Goal: Task Accomplishment & Management: Use online tool/utility

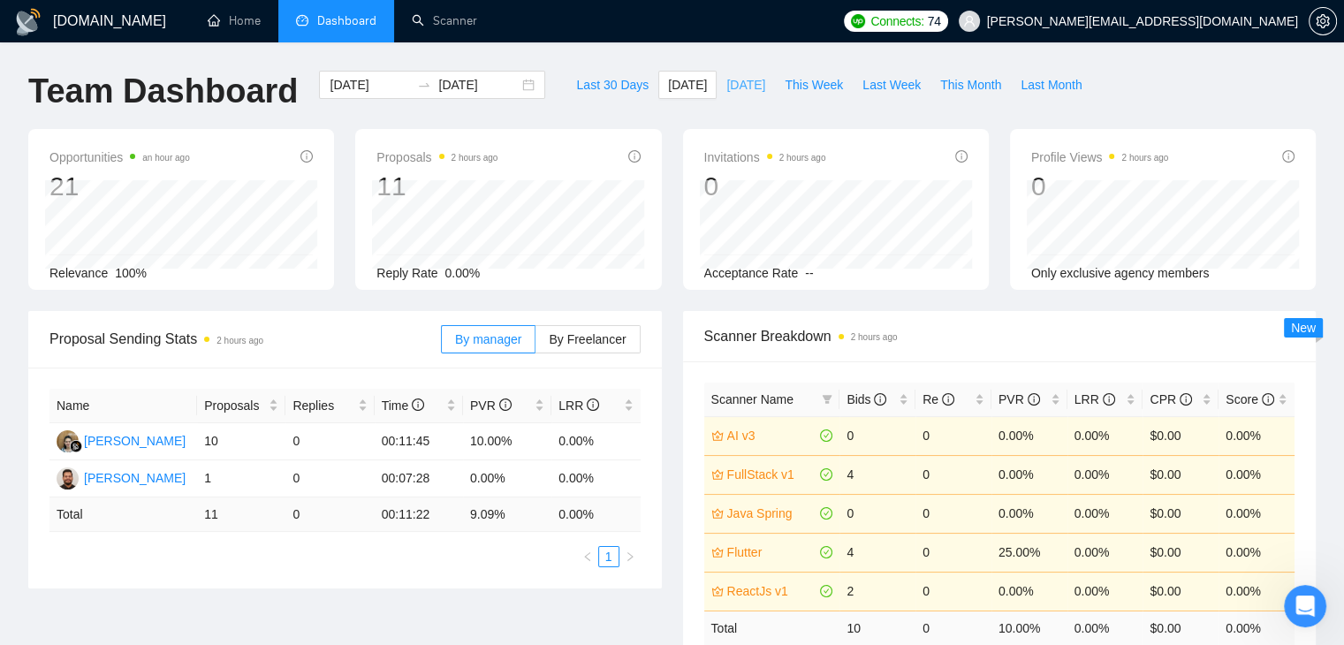
click at [735, 95] on button "Yesterday" at bounding box center [746, 85] width 58 height 28
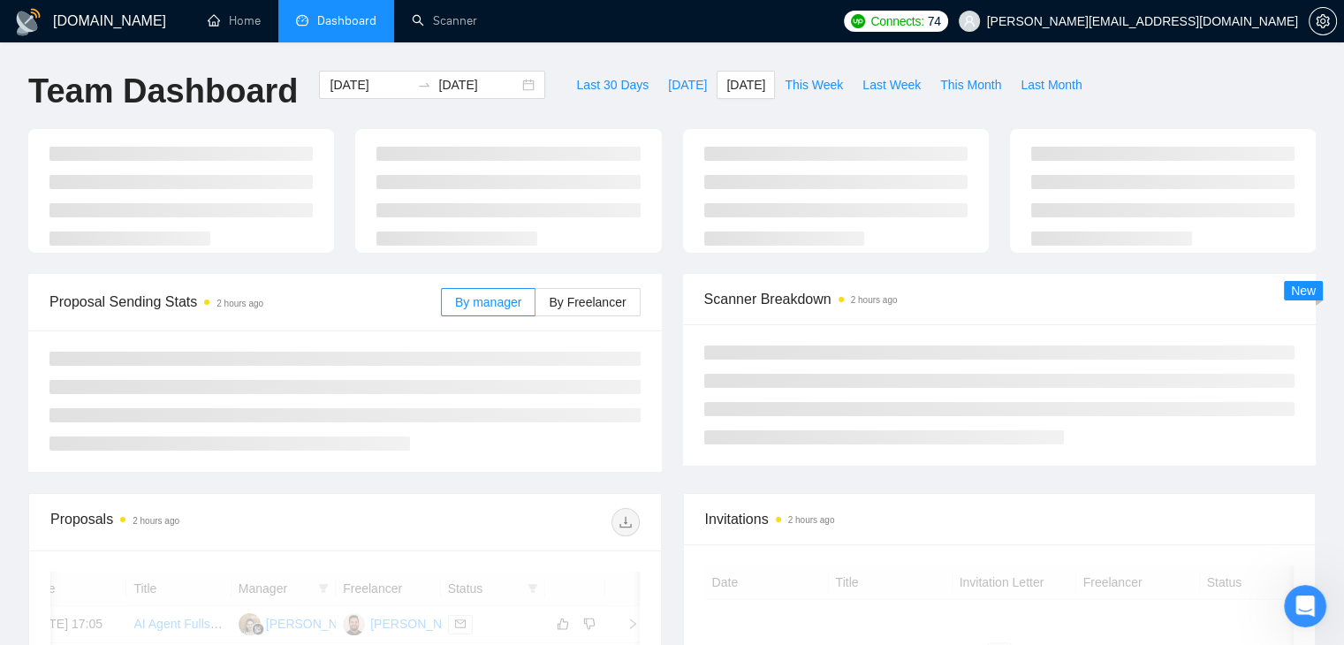
type input "2025-09-24"
click at [608, 300] on span "By Freelancer" at bounding box center [587, 302] width 77 height 14
click at [536, 307] on input "By Freelancer" at bounding box center [536, 307] width 0 height 0
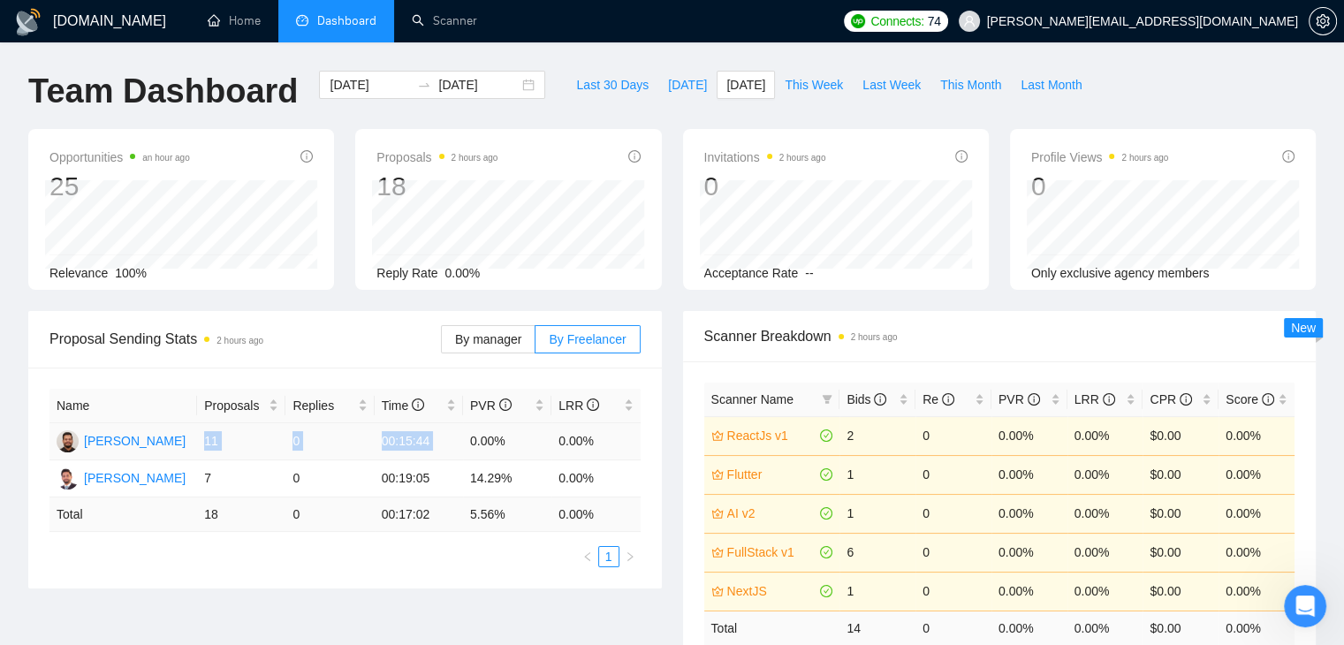
drag, startPoint x: 221, startPoint y: 440, endPoint x: 464, endPoint y: 447, distance: 243.1
click at [464, 447] on tr "Abdul Ahad 11 0 00:15:44 0.00% 0.00%" at bounding box center [344, 441] width 591 height 37
click at [479, 446] on td "0.00%" at bounding box center [507, 441] width 88 height 37
click at [792, 87] on span "This Week" at bounding box center [814, 84] width 58 height 19
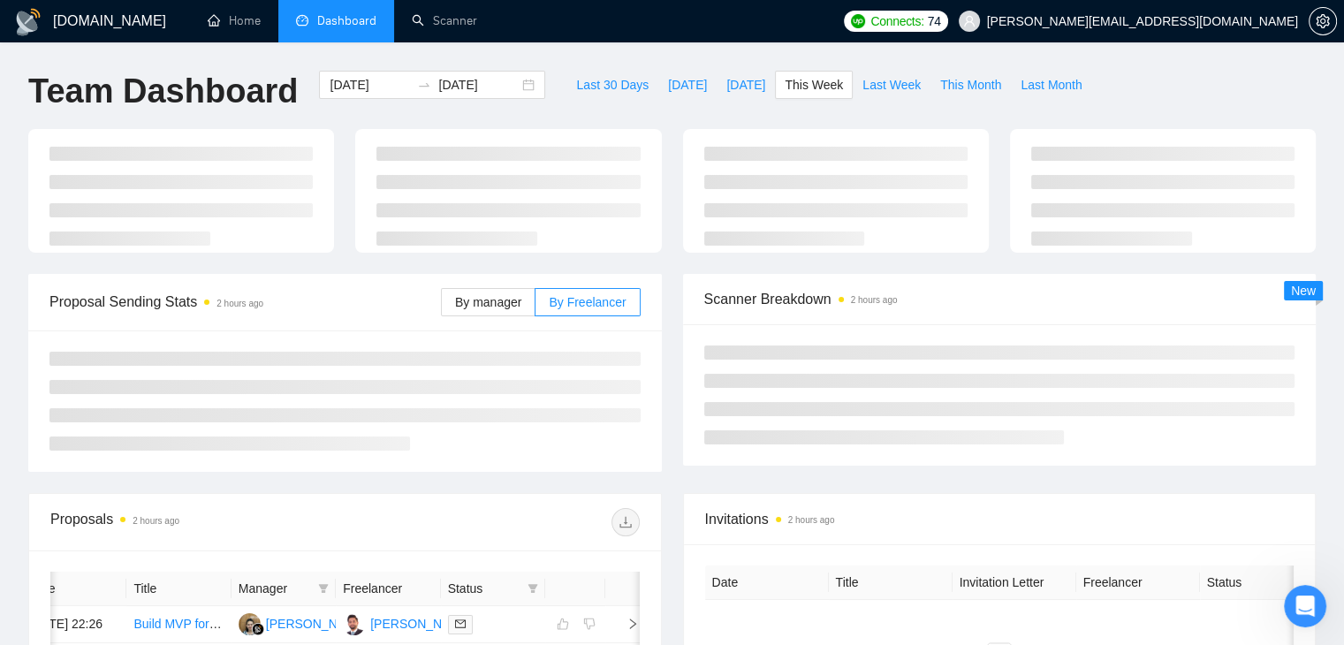
type input "2025-09-22"
type input "2025-09-28"
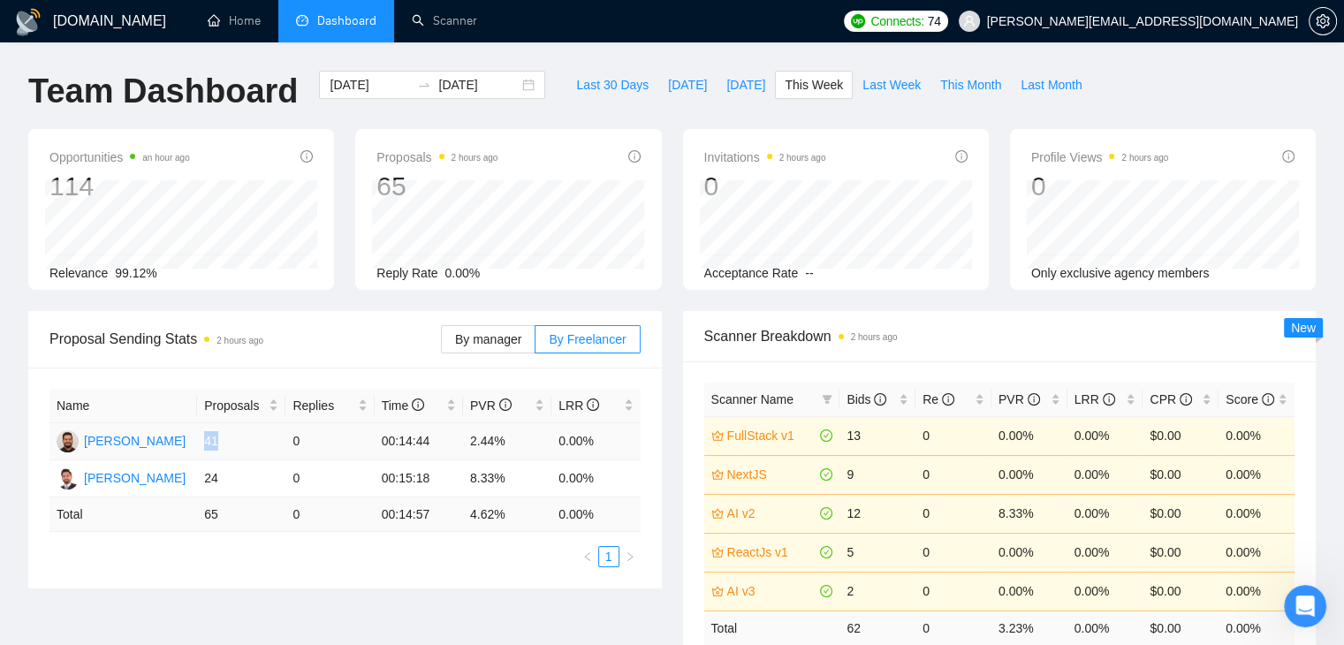
drag, startPoint x: 200, startPoint y: 438, endPoint x: 250, endPoint y: 449, distance: 51.5
click at [250, 449] on td "41" at bounding box center [241, 441] width 88 height 37
click at [291, 559] on ul "1" at bounding box center [344, 556] width 591 height 21
click at [863, 80] on span "Last Week" at bounding box center [892, 84] width 58 height 19
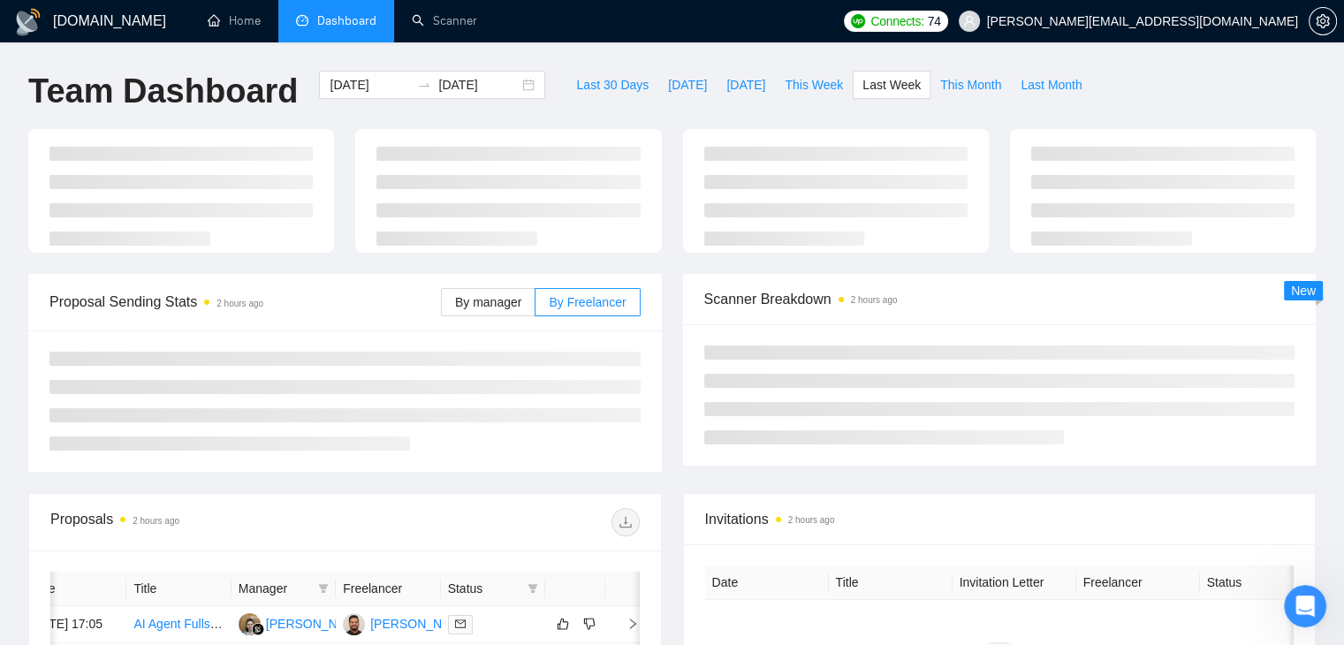
type input "2025-09-15"
type input "2025-09-21"
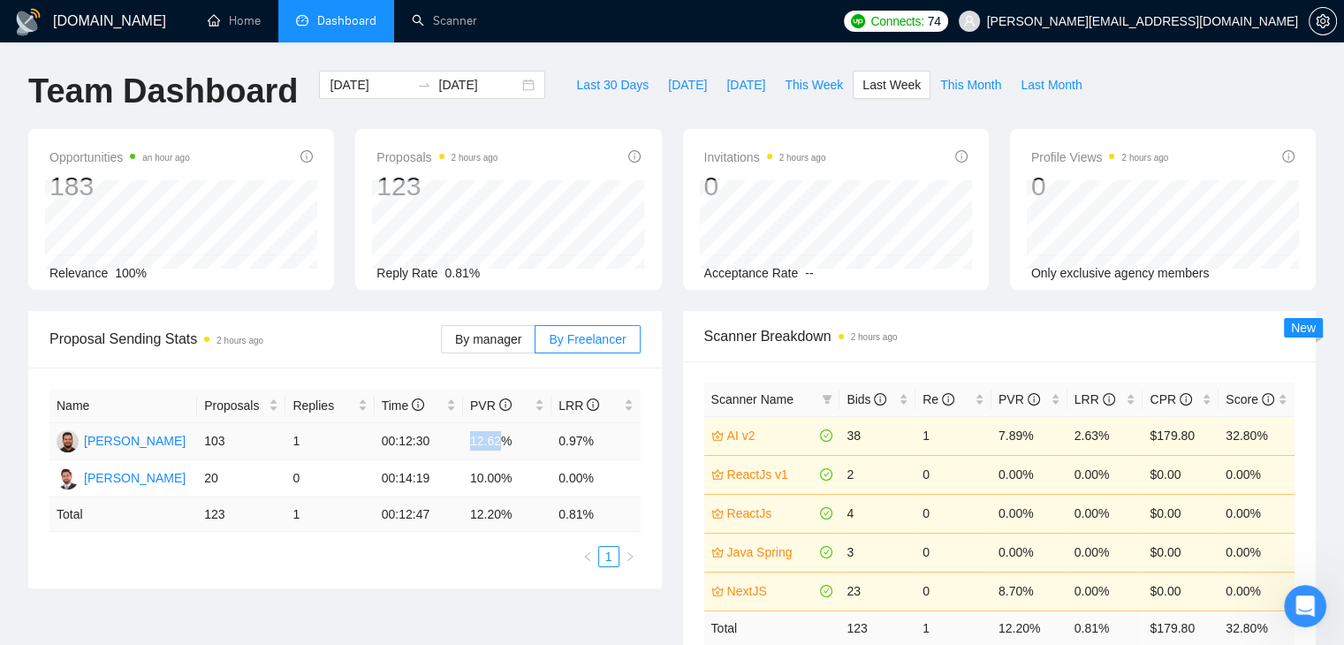
drag, startPoint x: 465, startPoint y: 442, endPoint x: 500, endPoint y: 443, distance: 35.4
click at [500, 443] on td "12.62%" at bounding box center [507, 441] width 88 height 37
drag, startPoint x: 318, startPoint y: 440, endPoint x: 289, endPoint y: 442, distance: 29.2
click at [289, 442] on td "1" at bounding box center [329, 441] width 88 height 37
drag, startPoint x: 236, startPoint y: 441, endPoint x: 181, endPoint y: 445, distance: 54.9
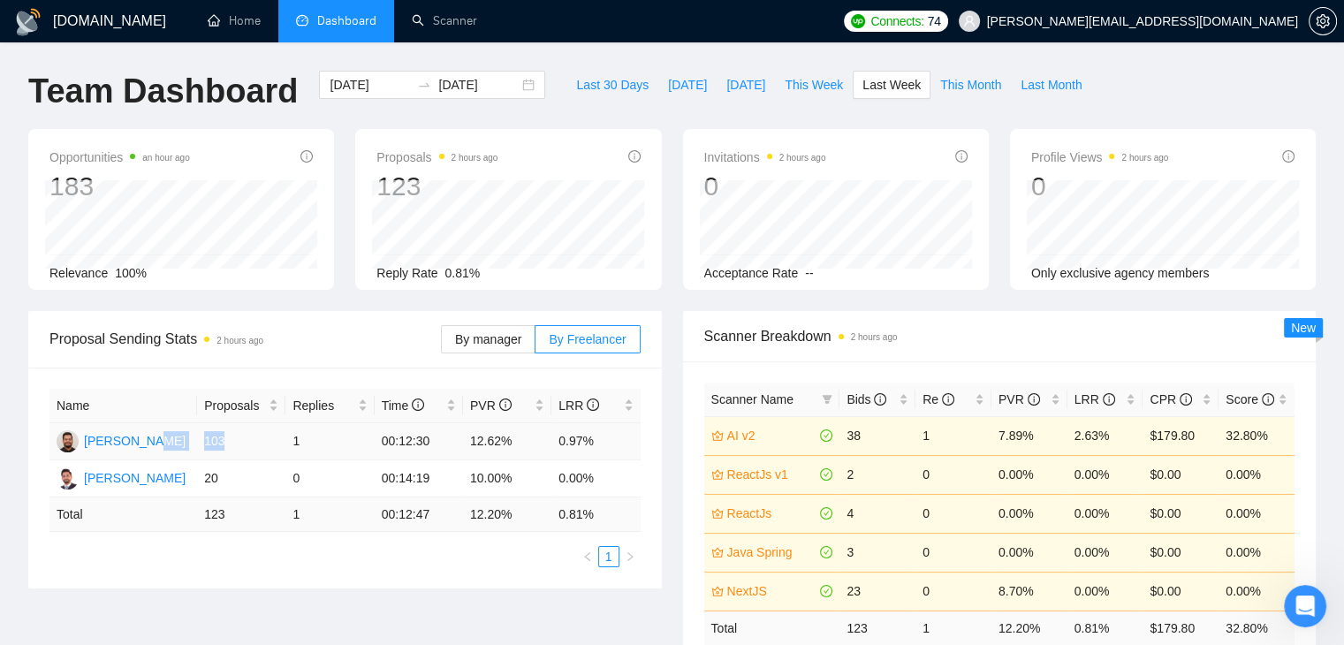
click at [181, 445] on tr "Abdul Ahad 103 1 00:12:30 12.62% 0.97%" at bounding box center [344, 441] width 591 height 37
drag, startPoint x: 610, startPoint y: 443, endPoint x: 549, endPoint y: 445, distance: 61.0
click at [549, 445] on tr "Abdul Ahad 103 1 00:12:30 12.62% 0.97%" at bounding box center [344, 441] width 591 height 37
click at [567, 443] on td "0.97%" at bounding box center [595, 441] width 88 height 37
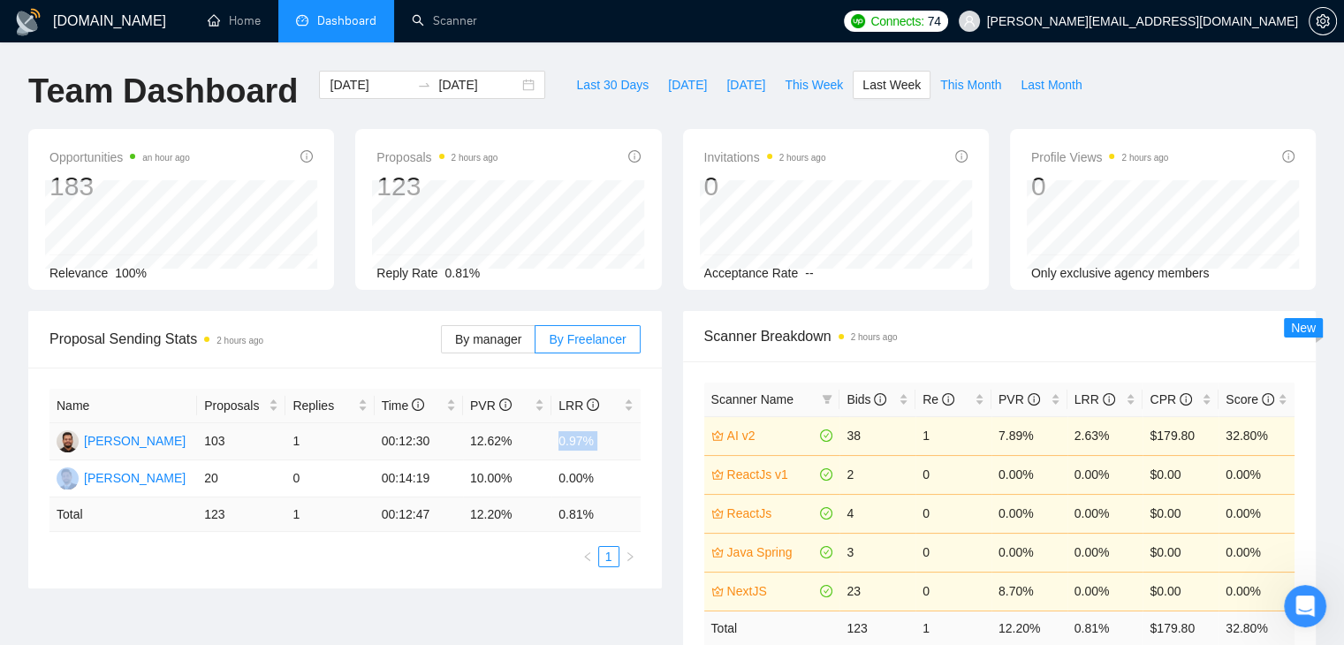
click at [567, 443] on td "0.97%" at bounding box center [595, 441] width 88 height 37
click at [576, 577] on div "Name Proposals Replies Time PVR LRR Abdul Ahad 103 1 00:12:30 12.62% 0.97% Faiz…" at bounding box center [345, 478] width 634 height 221
click at [612, 95] on button "Last 30 Days" at bounding box center [612, 85] width 92 height 28
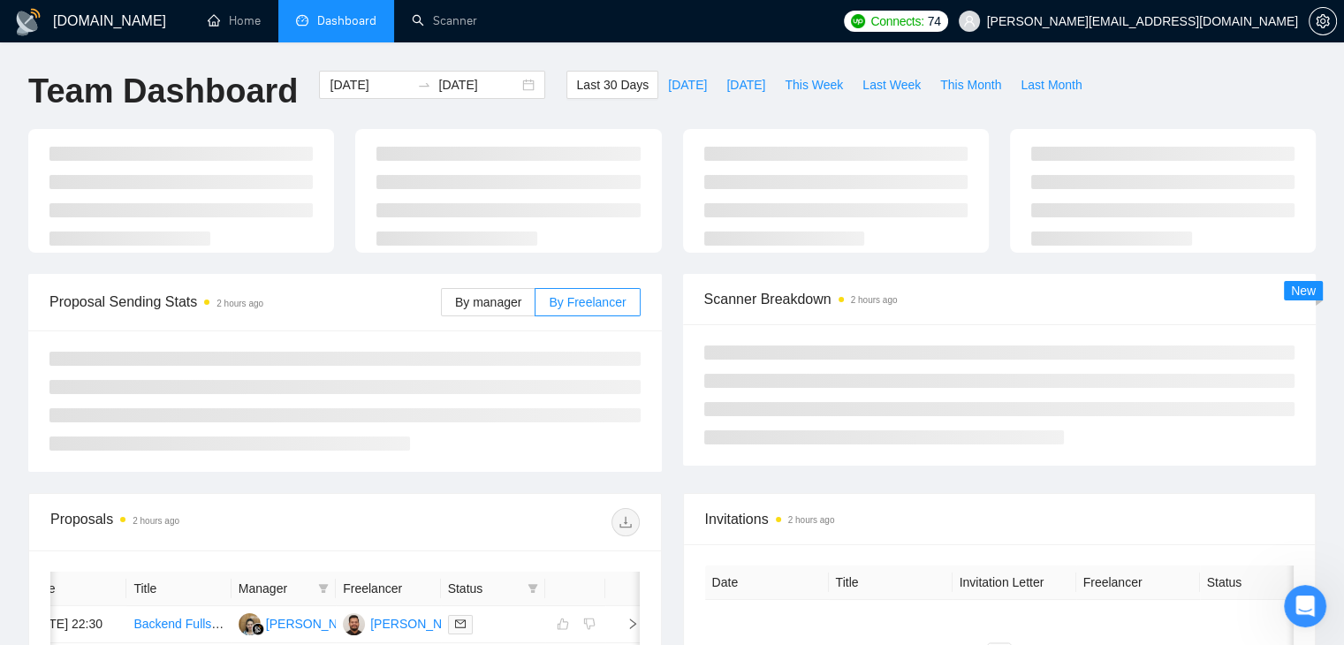
type input "2025-08-26"
type input "2025-09-25"
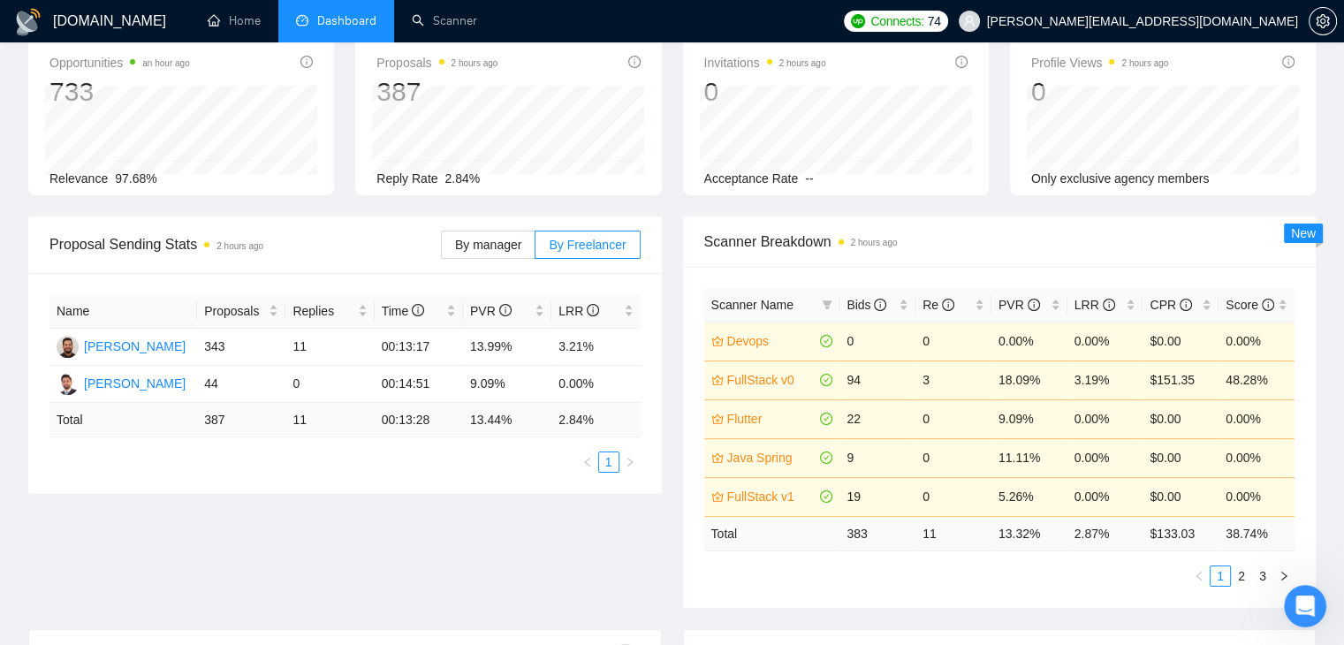
scroll to position [88, 0]
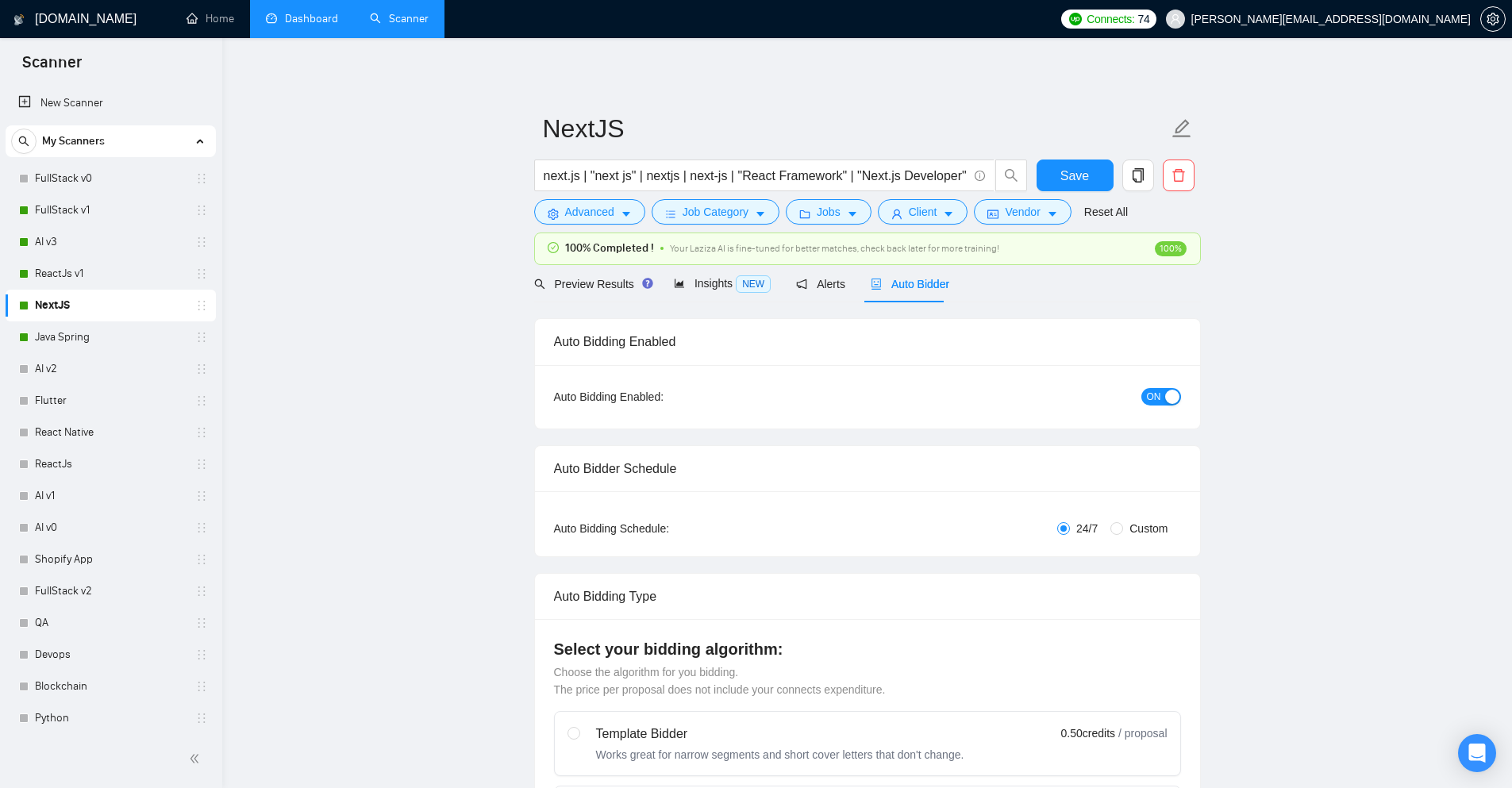
click at [317, 25] on link "Dashboard" at bounding box center [302, 18] width 72 height 13
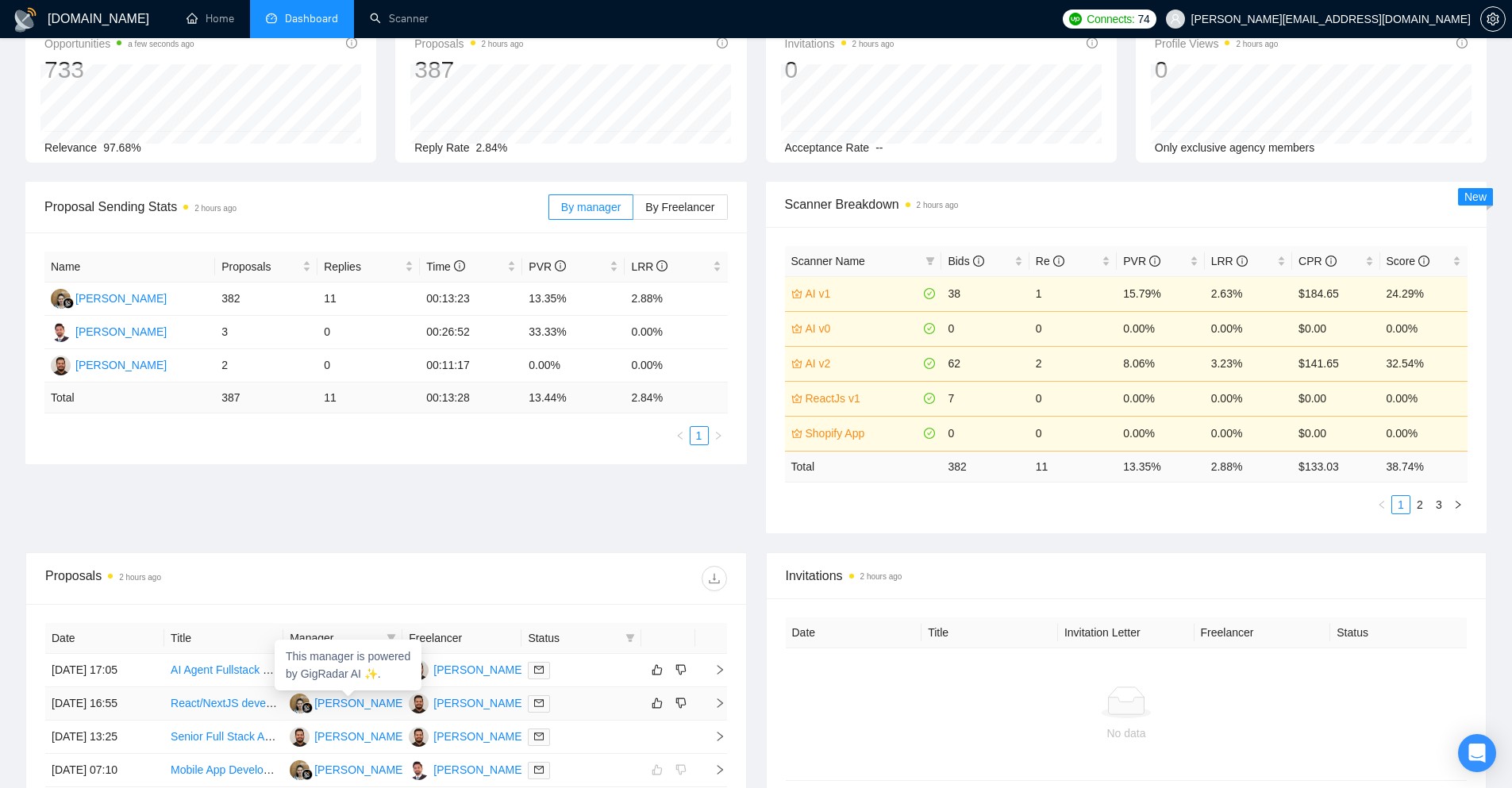
scroll to position [79, 0]
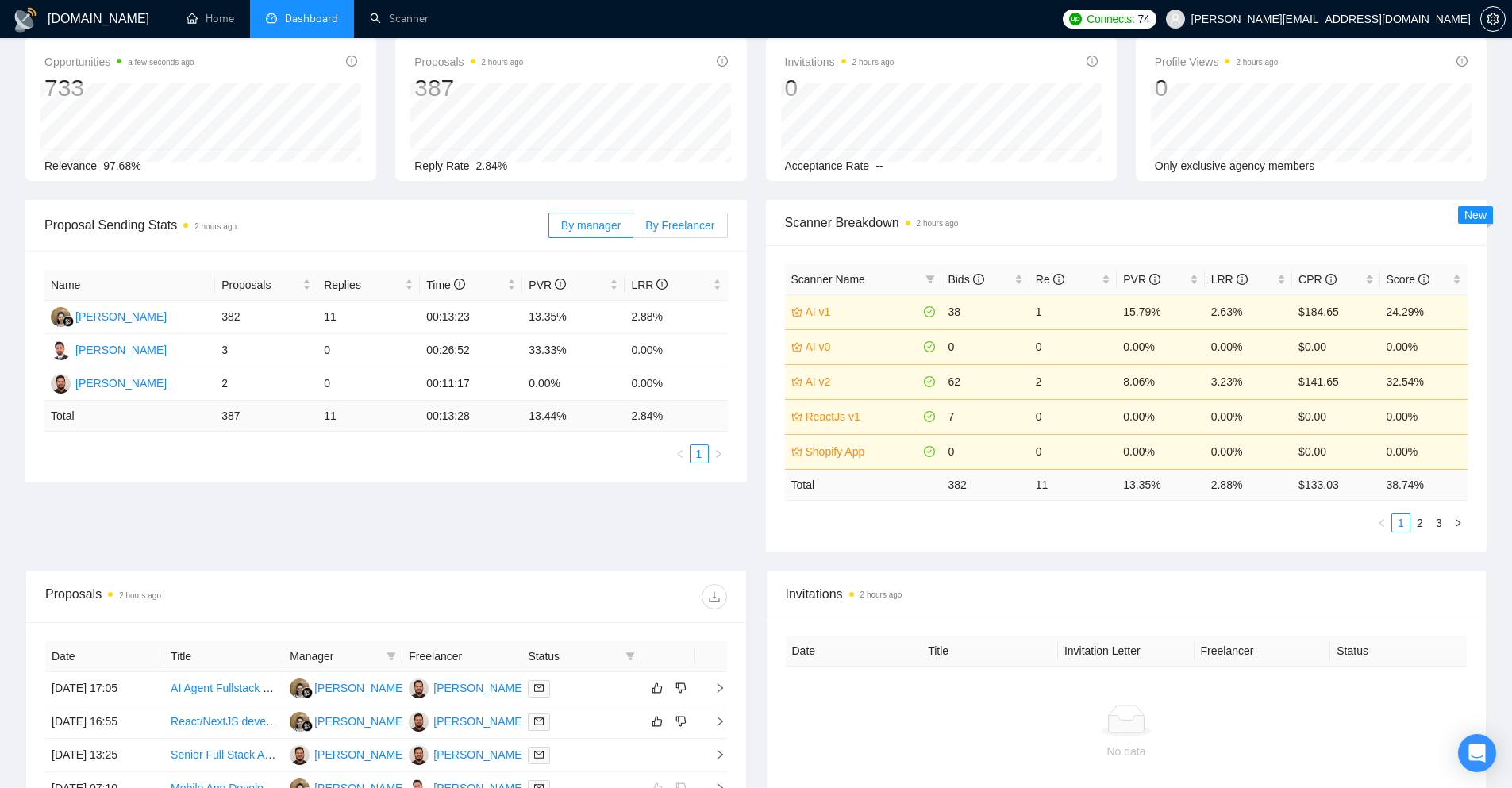
click at [679, 227] on span "By Freelancer" at bounding box center [679, 225] width 69 height 13
click at [633, 229] on input "By Freelancer" at bounding box center [633, 229] width 0 height 0
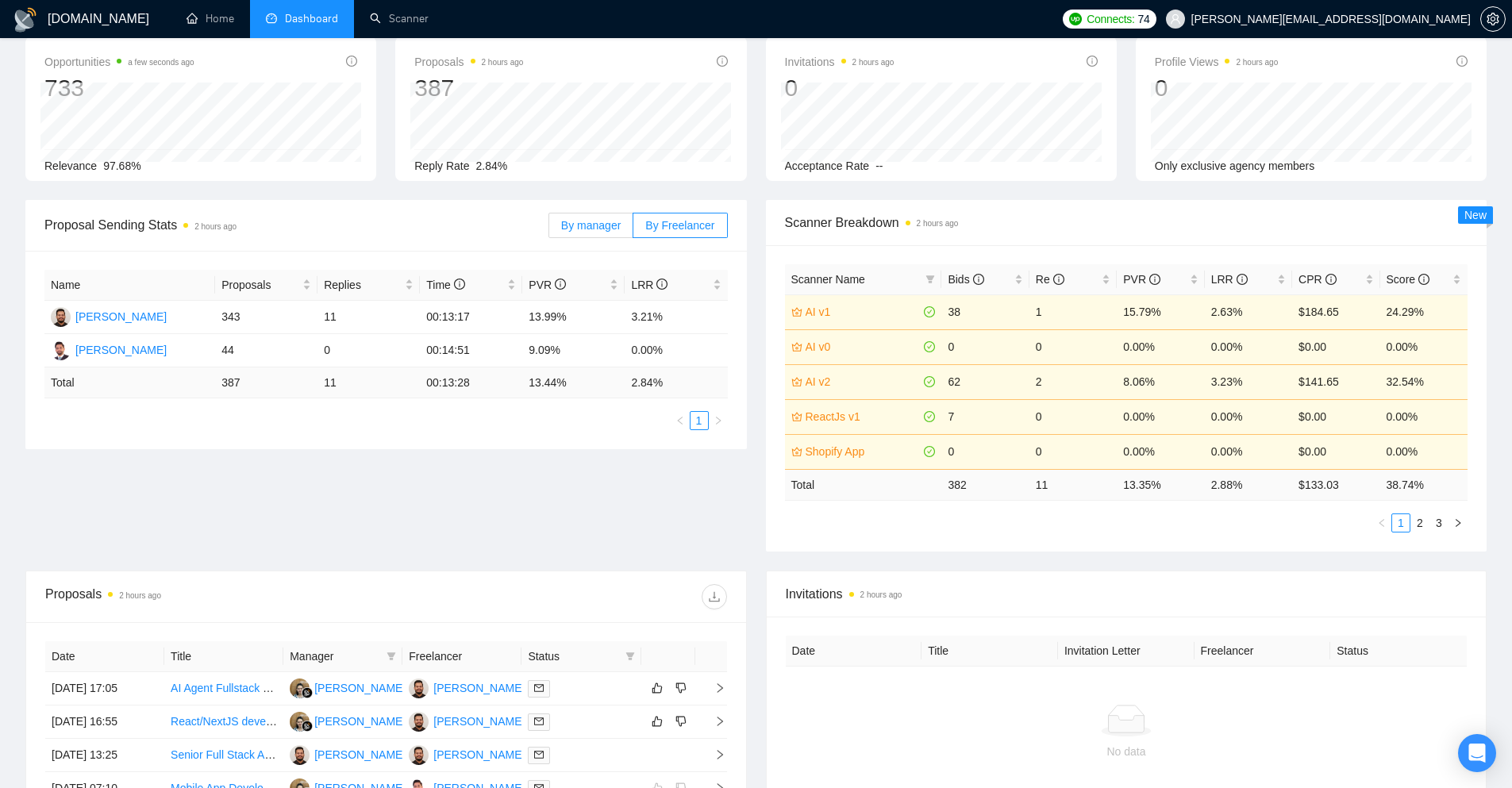
click at [591, 232] on label "By manager" at bounding box center [591, 225] width 85 height 25
click at [549, 229] on input "By manager" at bounding box center [549, 229] width 0 height 0
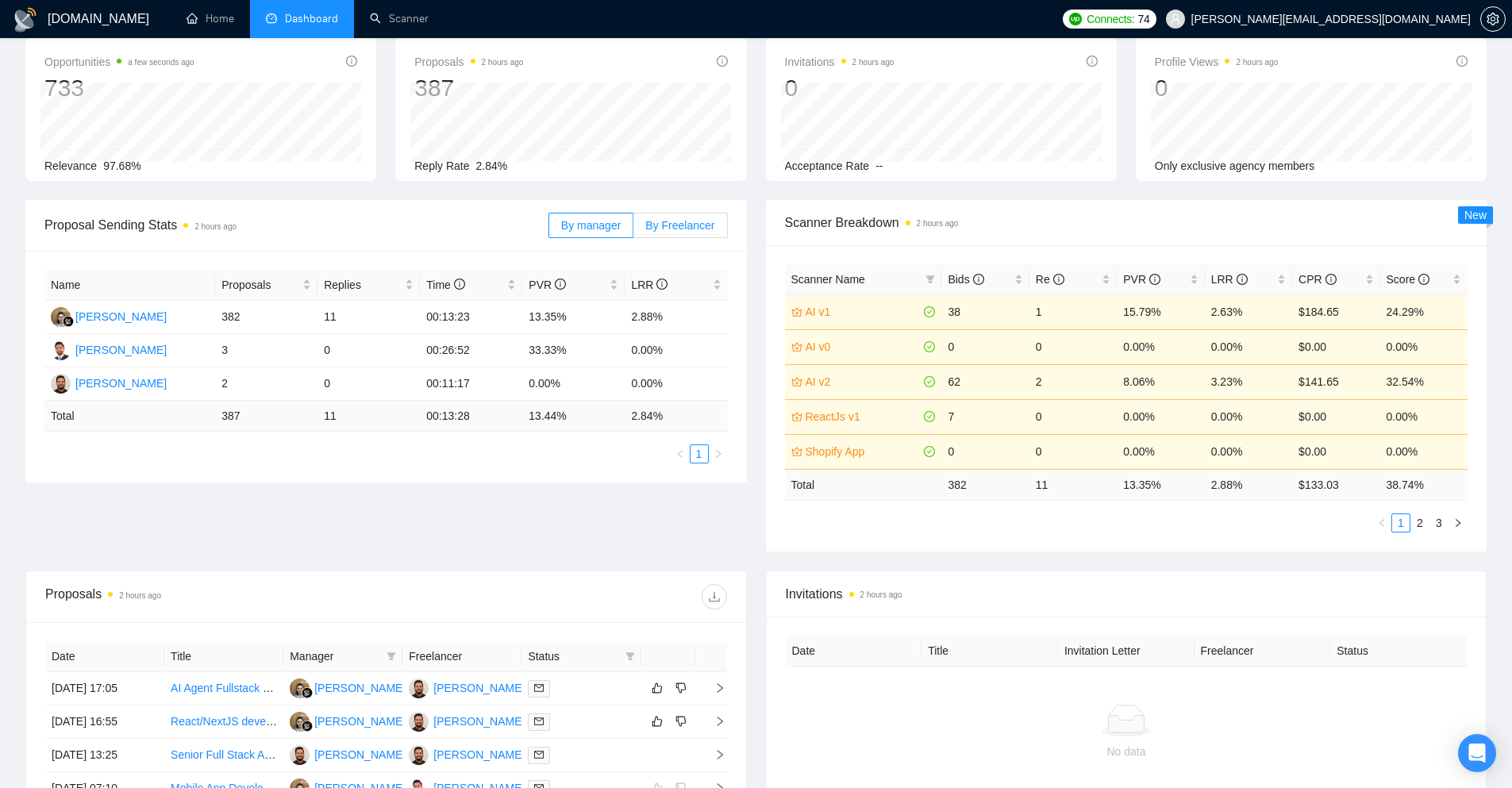
click at [671, 226] on span "By Freelancer" at bounding box center [679, 225] width 69 height 13
click at [633, 229] on input "By Freelancer" at bounding box center [633, 229] width 0 height 0
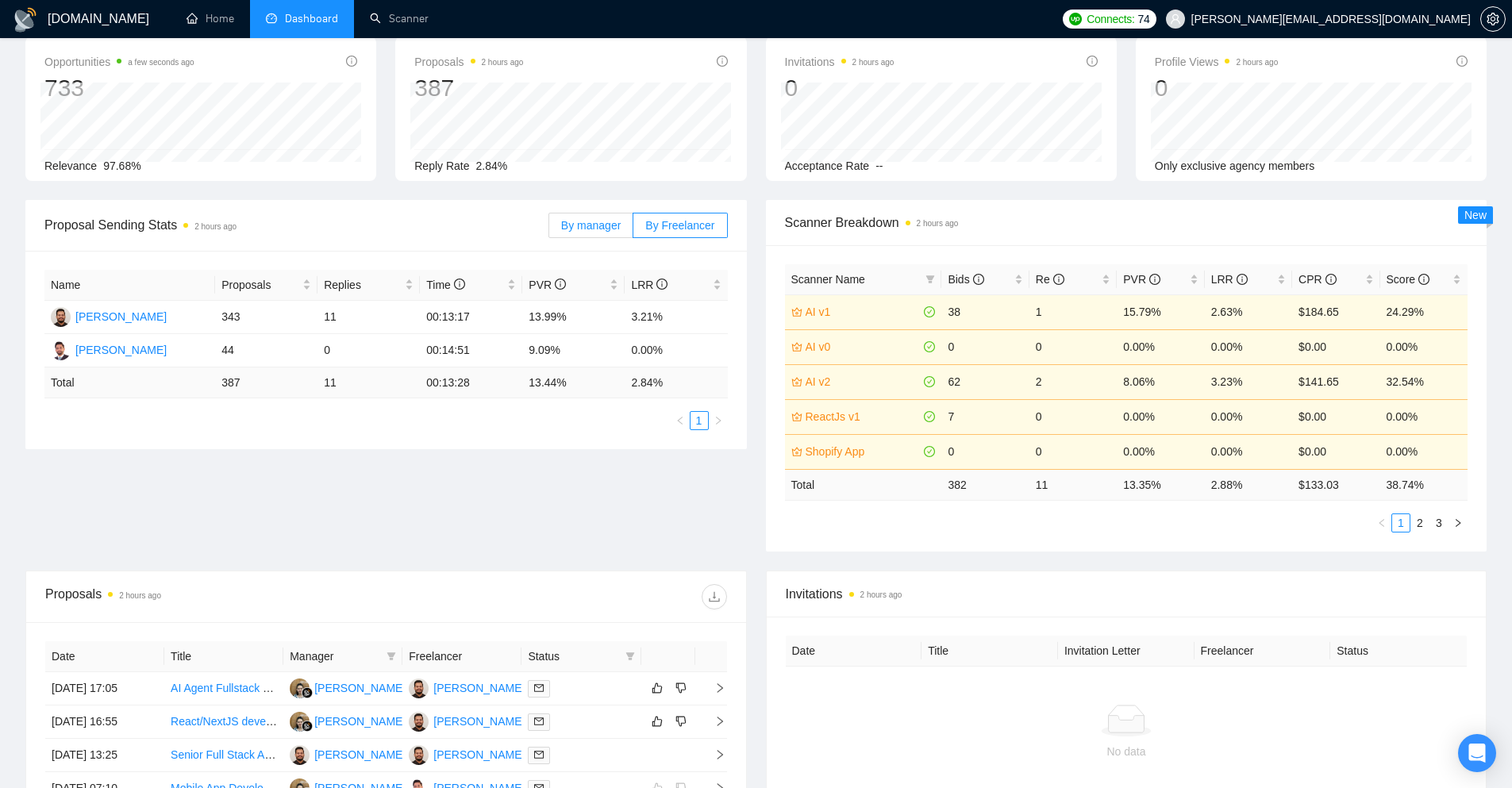
click at [574, 226] on span "By manager" at bounding box center [591, 225] width 59 height 13
click at [549, 229] on input "By manager" at bounding box center [549, 229] width 0 height 0
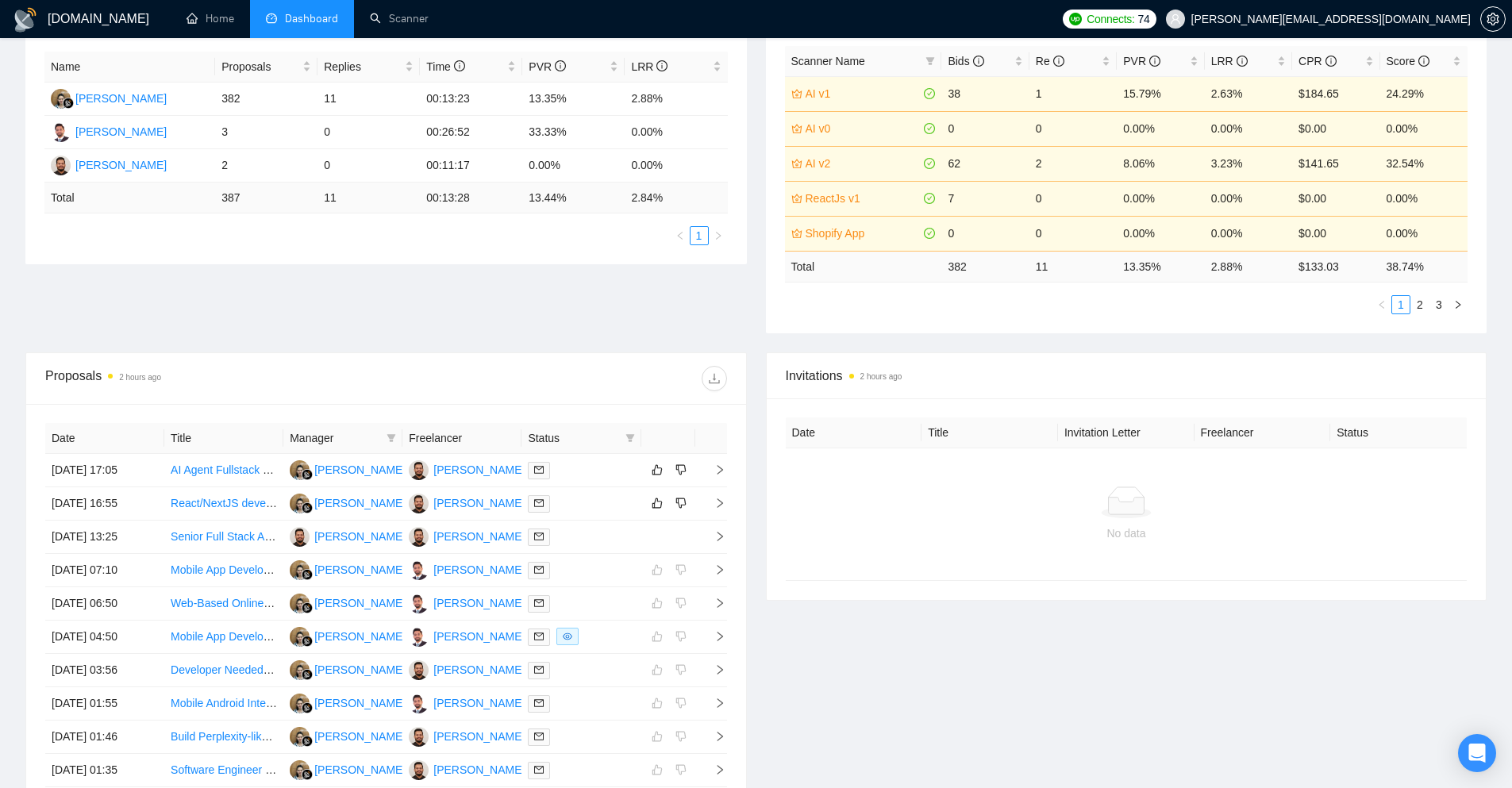
scroll to position [0, 0]
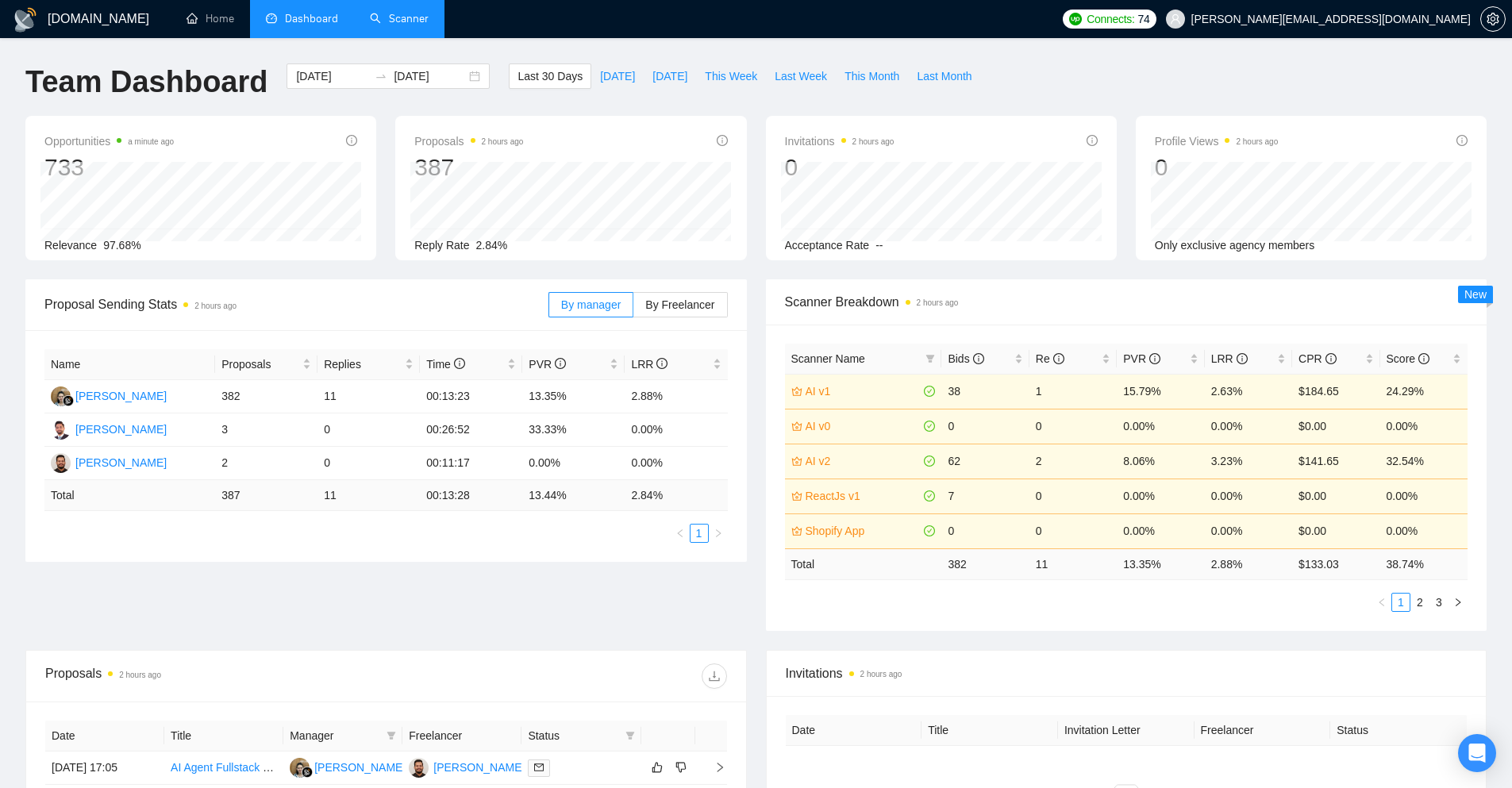
click at [380, 22] on link "Scanner" at bounding box center [399, 18] width 58 height 13
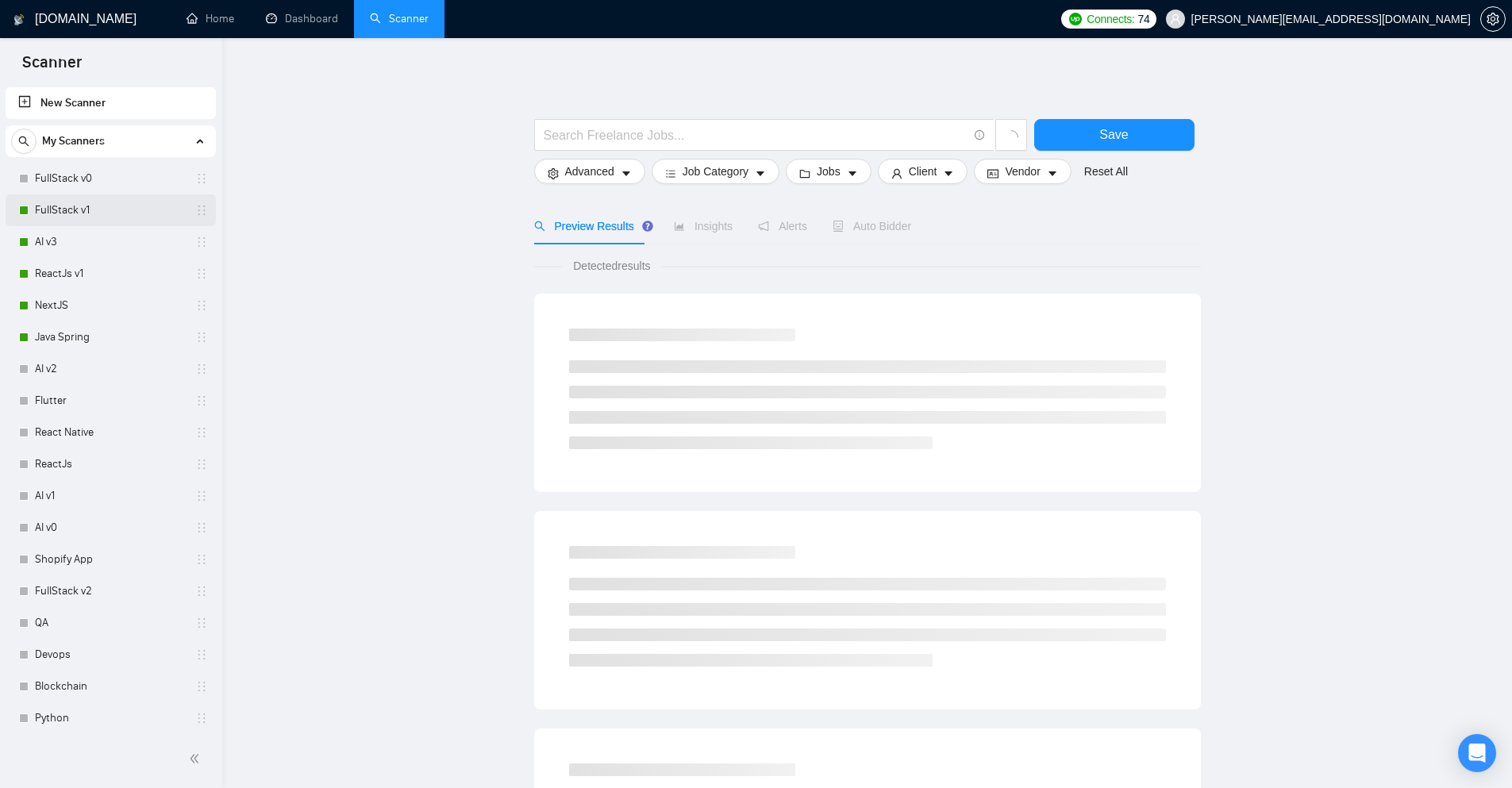
click at [81, 213] on link "FullStack v1" at bounding box center [110, 210] width 151 height 31
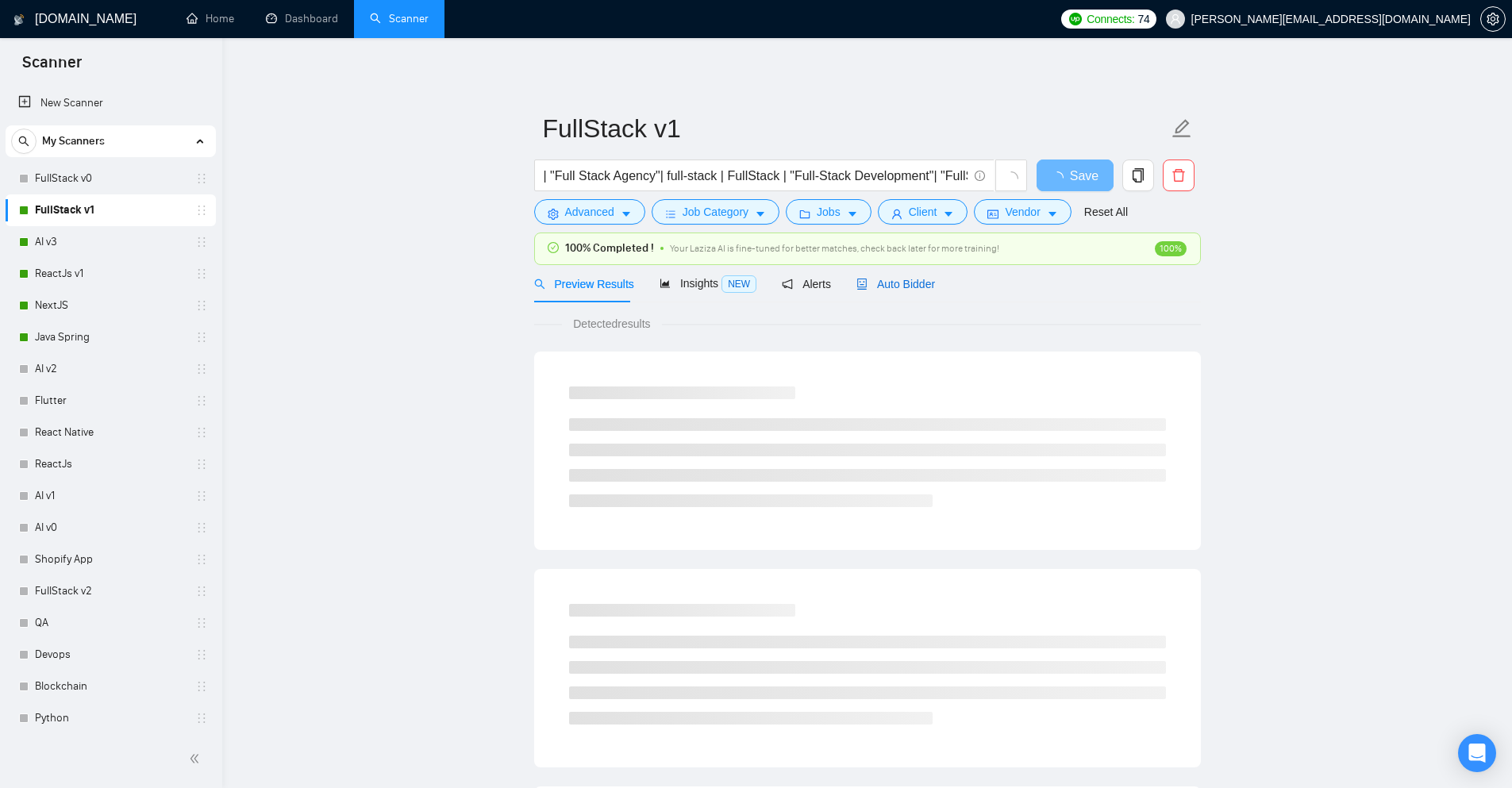
click at [883, 292] on div "Auto Bidder" at bounding box center [895, 284] width 78 height 17
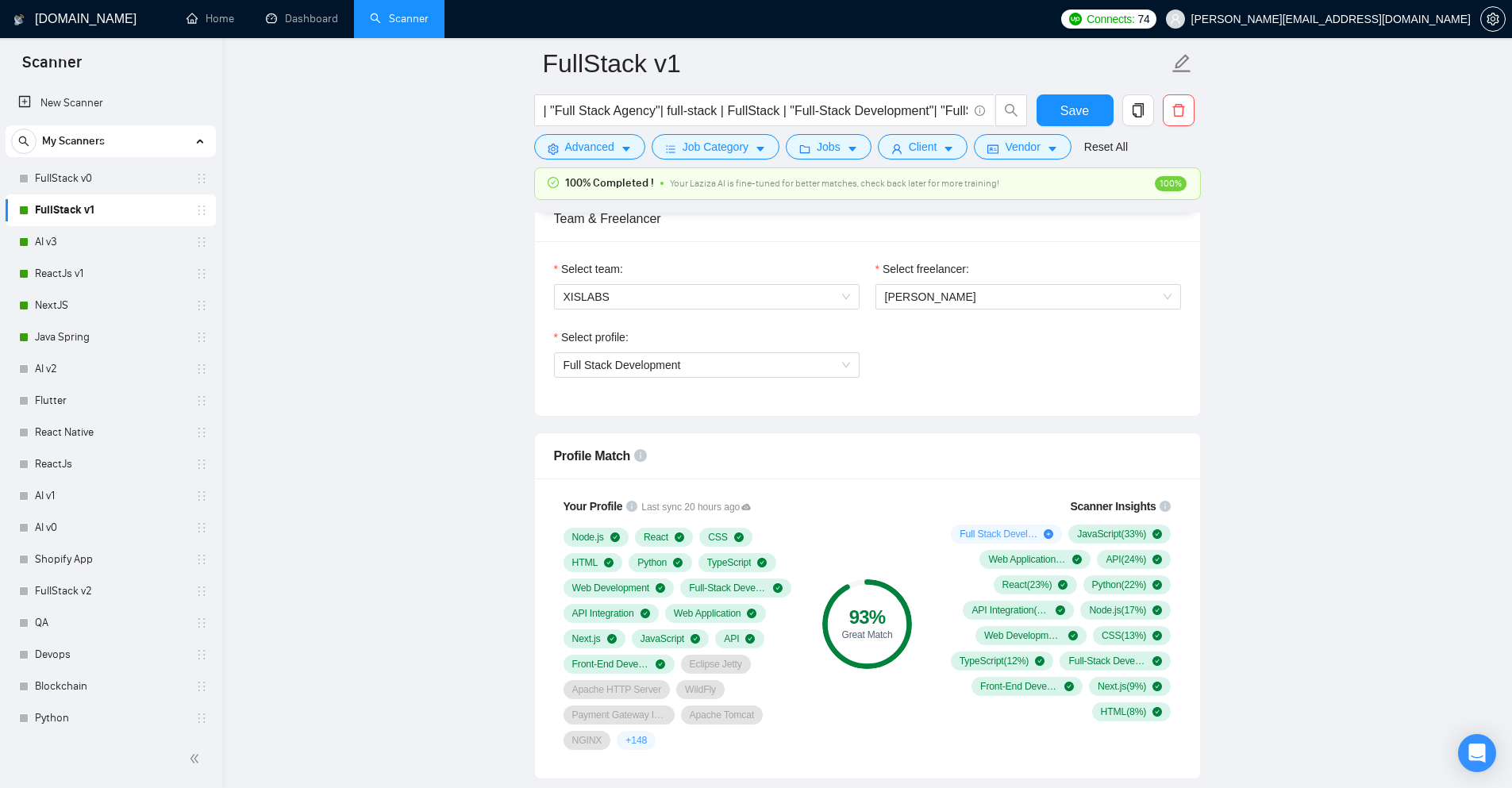
scroll to position [849, 0]
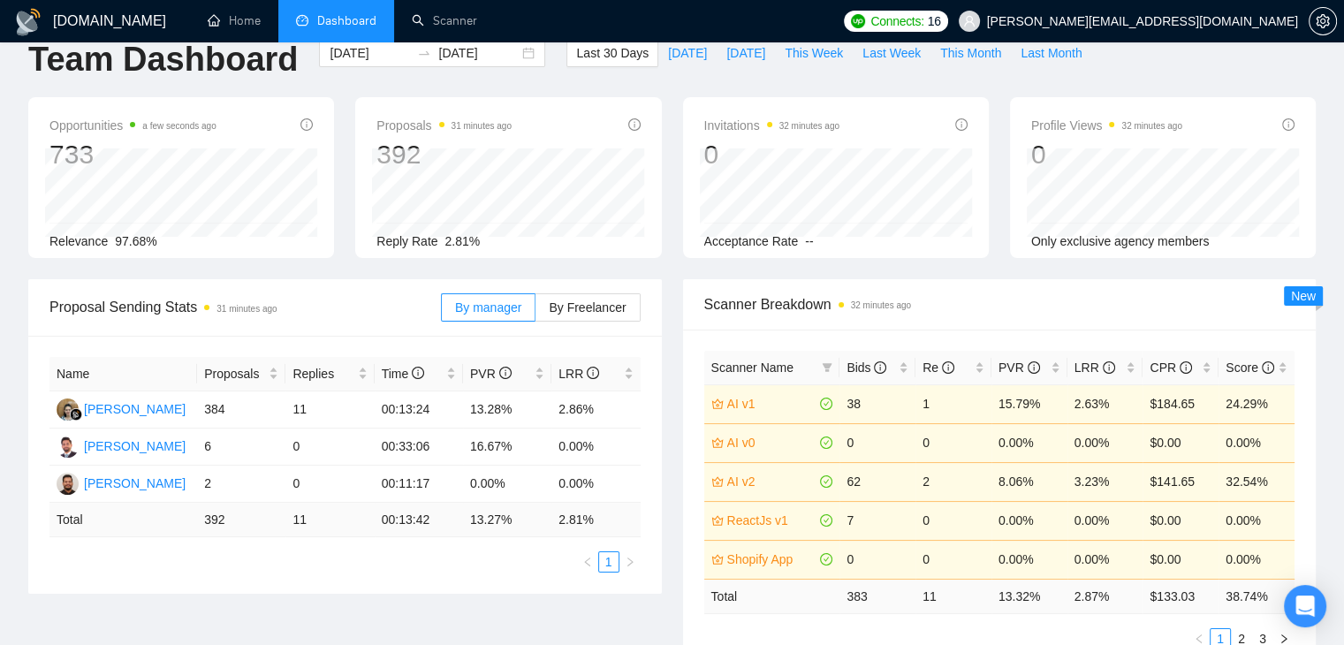
scroll to position [2, 0]
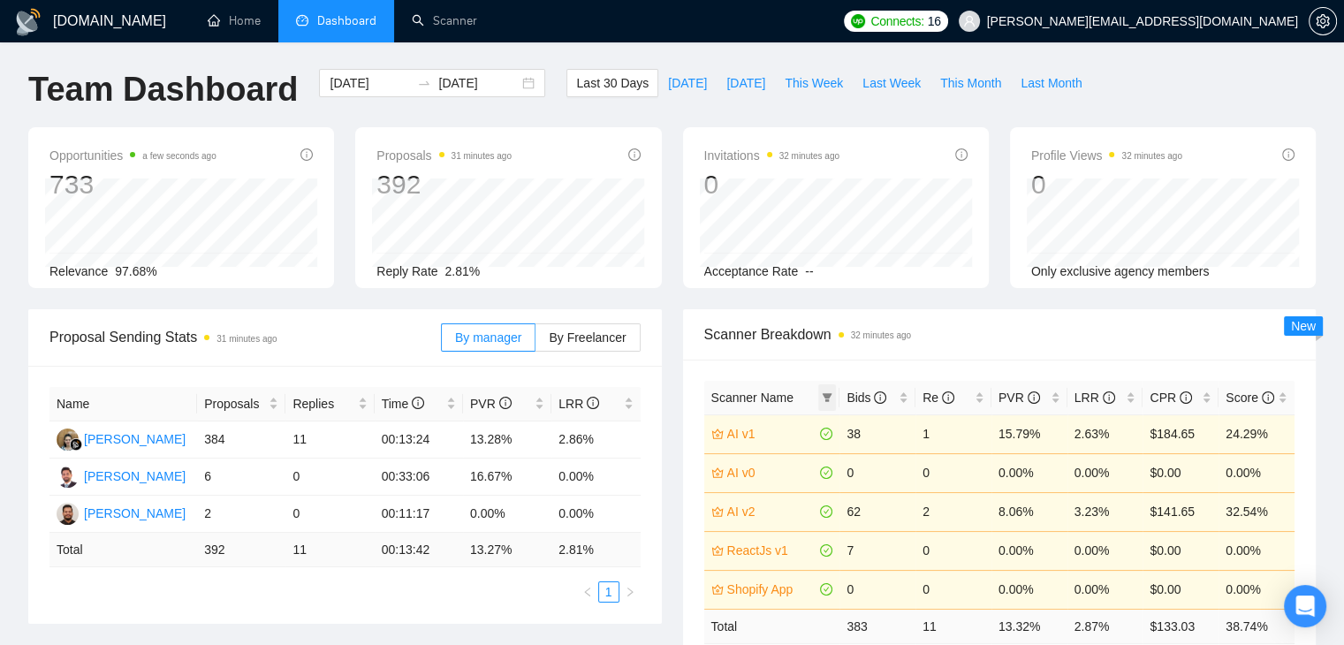
click at [832, 392] on icon "filter" at bounding box center [827, 397] width 11 height 11
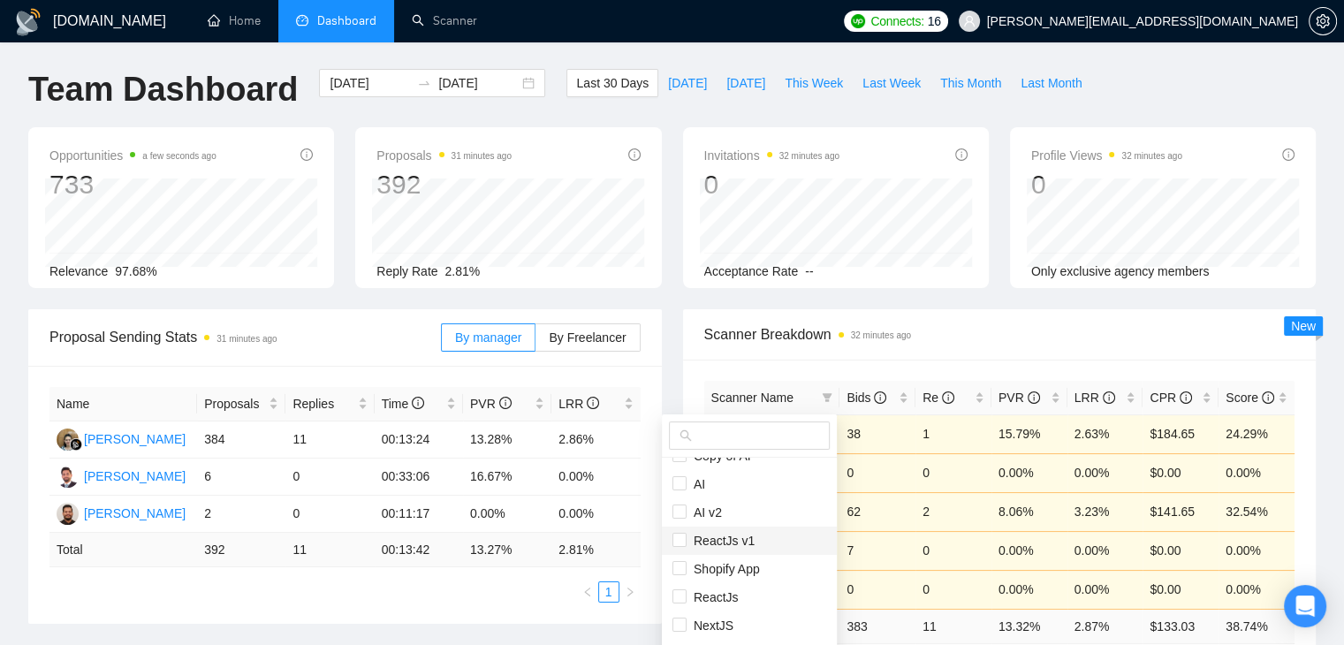
scroll to position [0, 0]
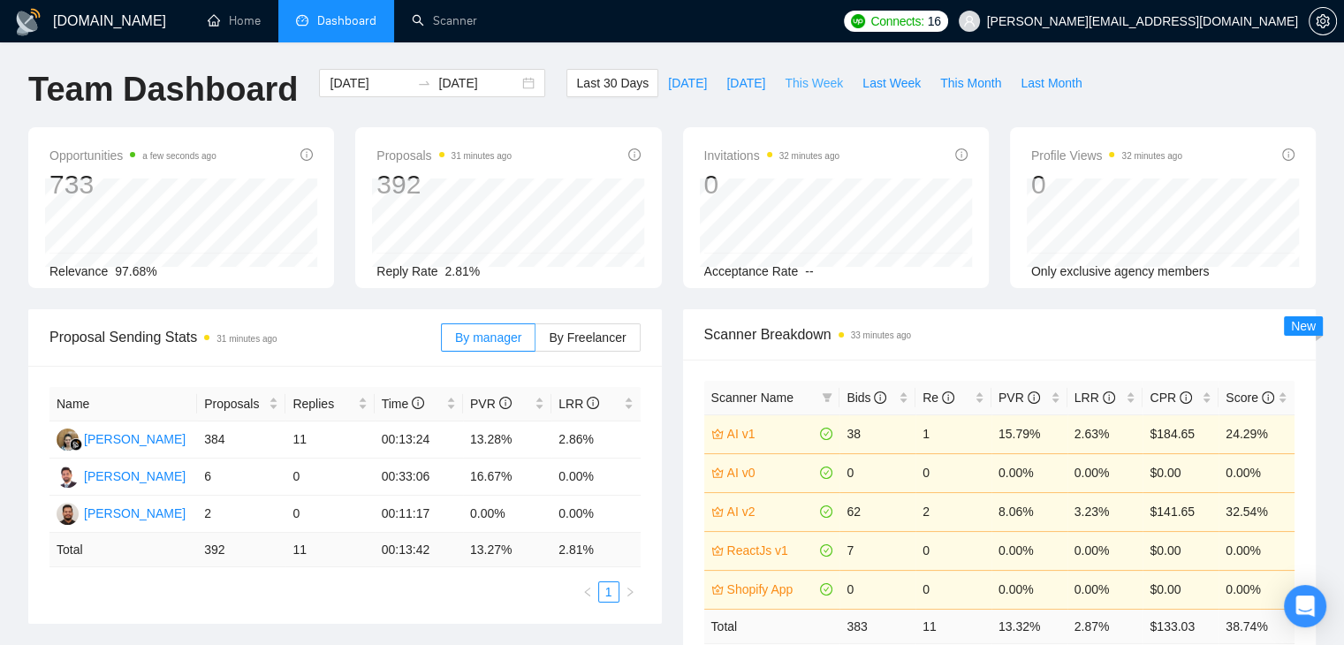
click at [785, 86] on span "This Week" at bounding box center [814, 82] width 58 height 19
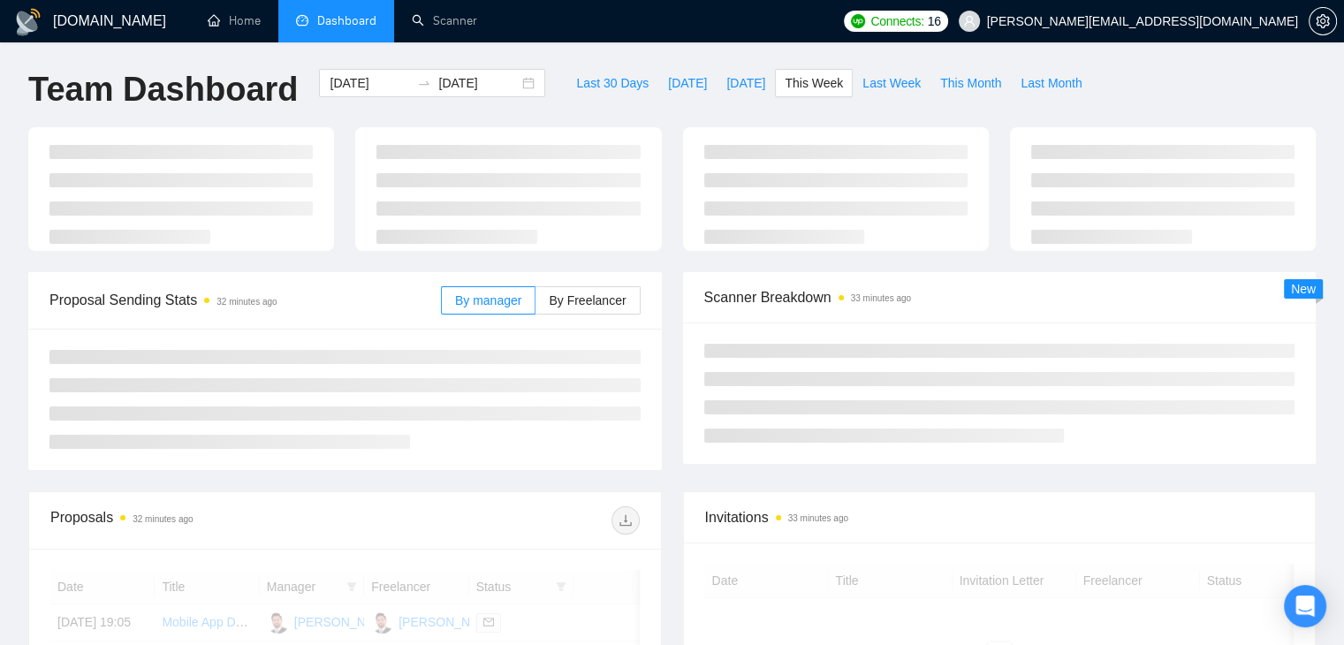
type input "2025-09-22"
type input "2025-09-28"
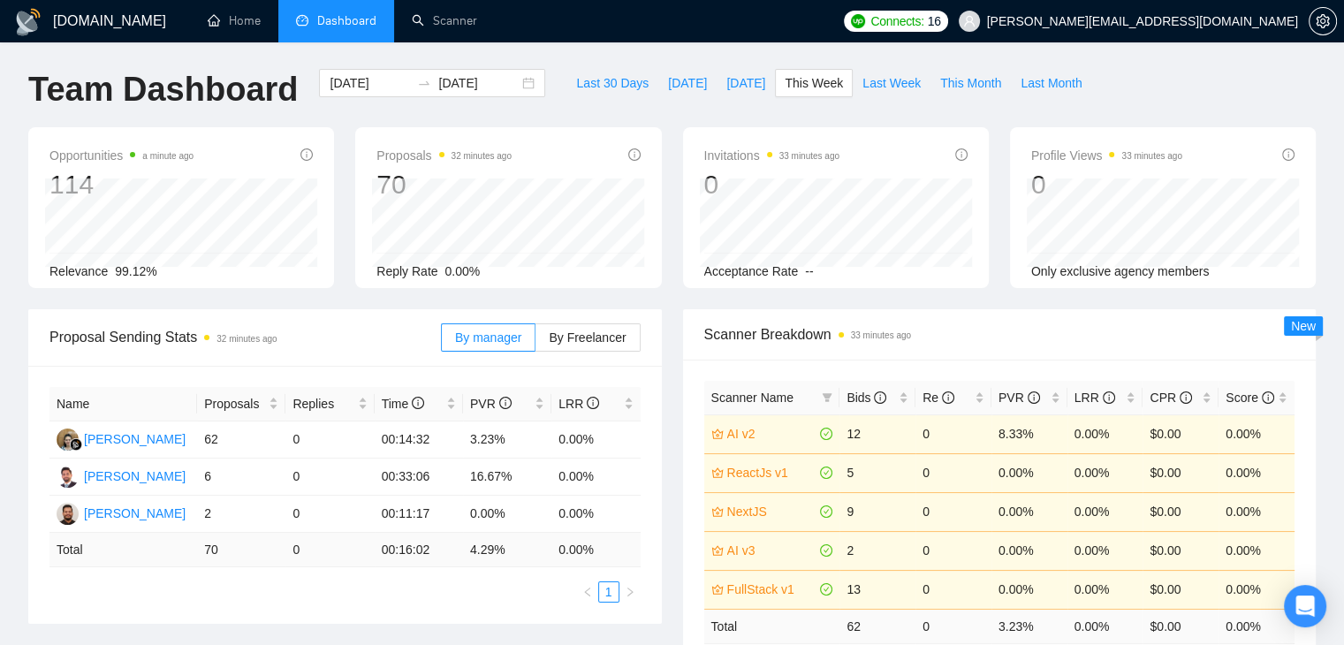
scroll to position [90, 0]
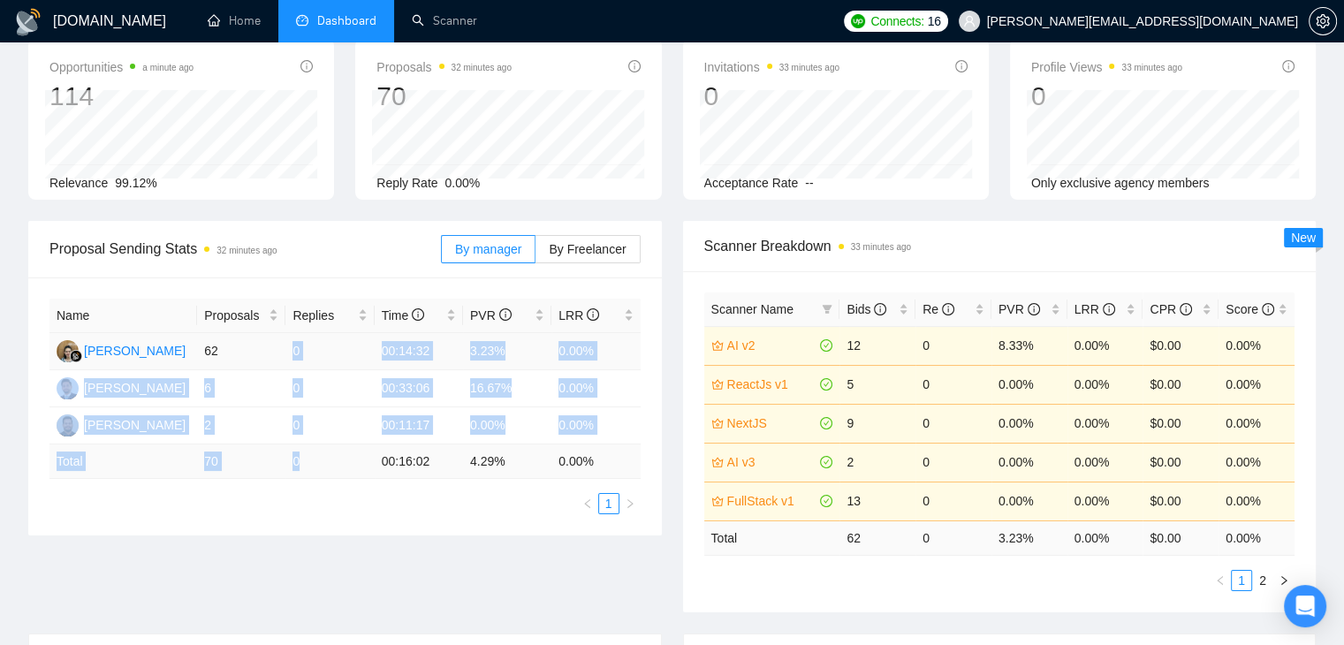
drag, startPoint x: 300, startPoint y: 471, endPoint x: 295, endPoint y: 344, distance: 127.4
click at [295, 344] on table "Name Proposals Replies Time PVR LRR Endang Susilowati 62 0 00:14:32 3.23% 0.00%…" at bounding box center [344, 389] width 591 height 180
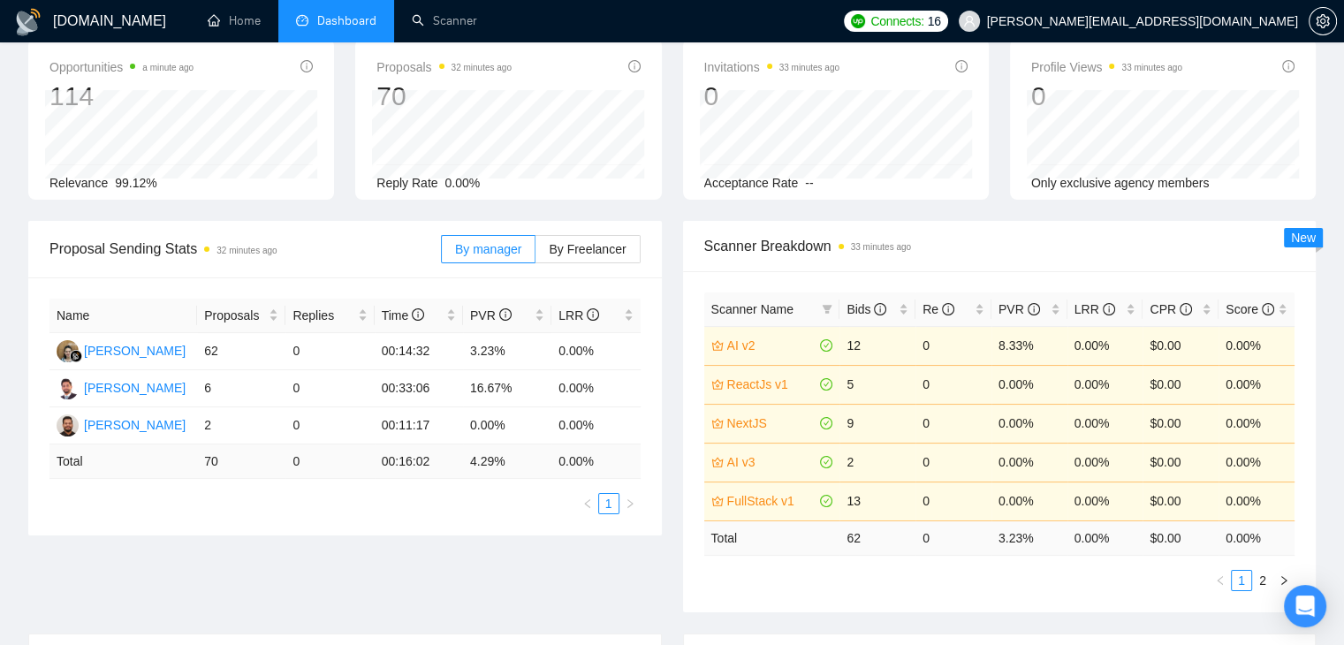
click at [247, 518] on div "Name Proposals Replies Time PVR LRR Endang Susilowati 62 0 00:14:32 3.23% 0.00%…" at bounding box center [345, 406] width 634 height 258
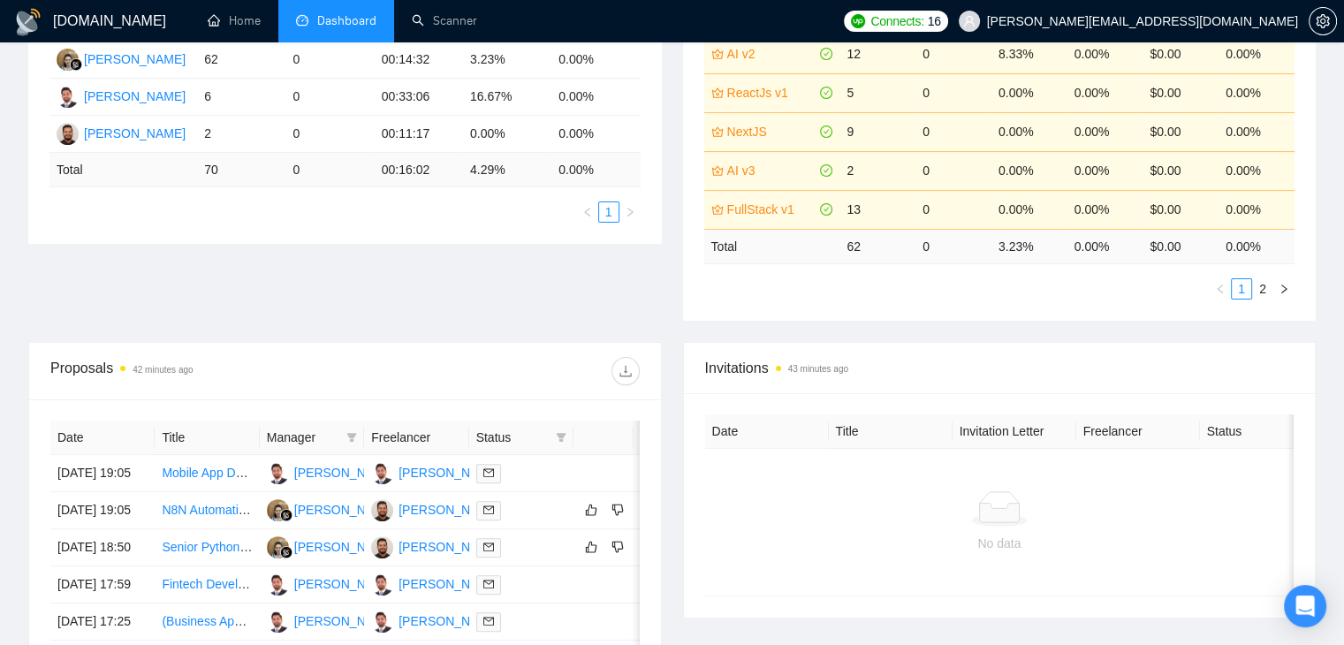
scroll to position [383, 0]
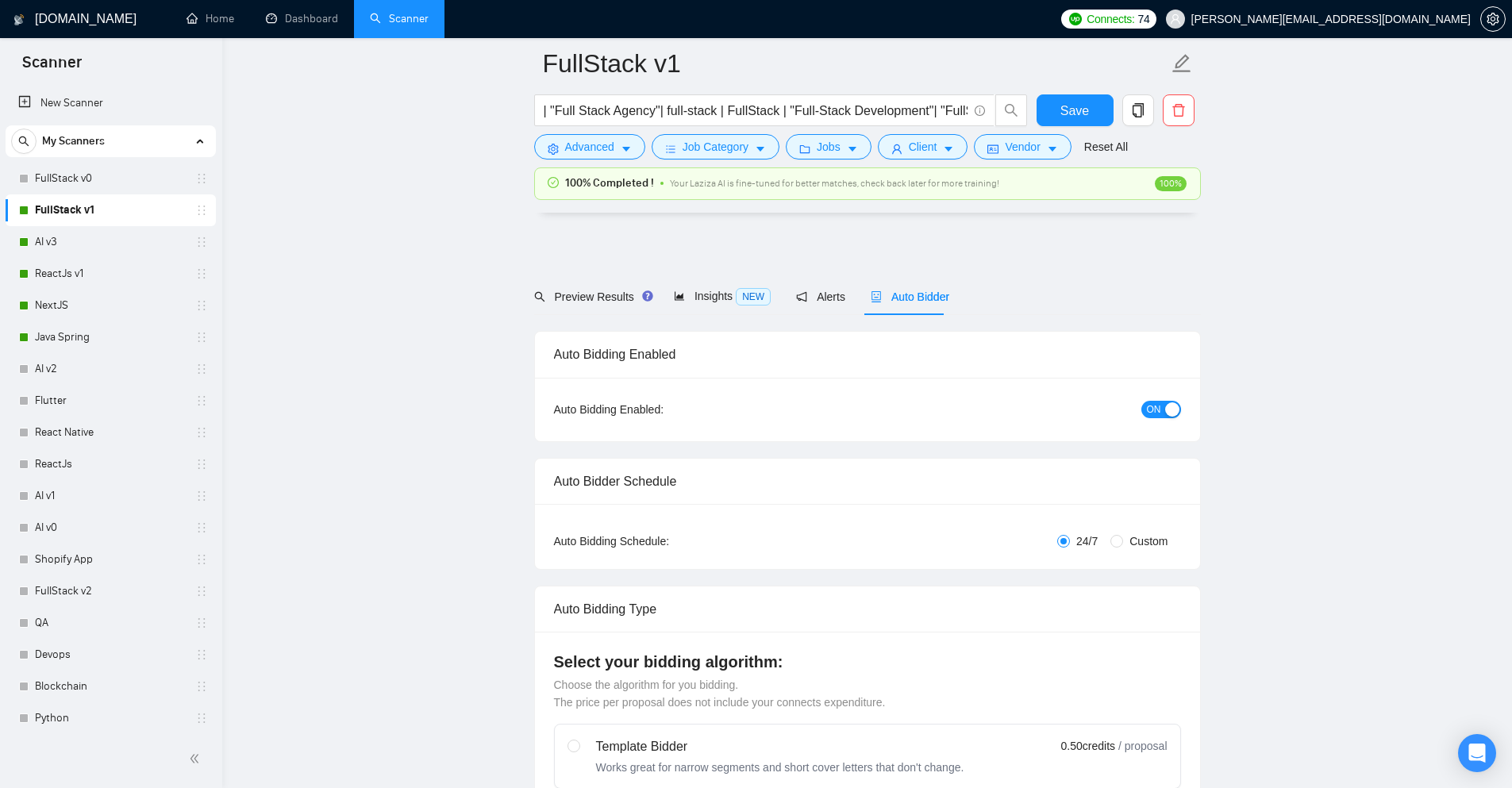
scroll to position [849, 0]
